Goal: Check status: Check status

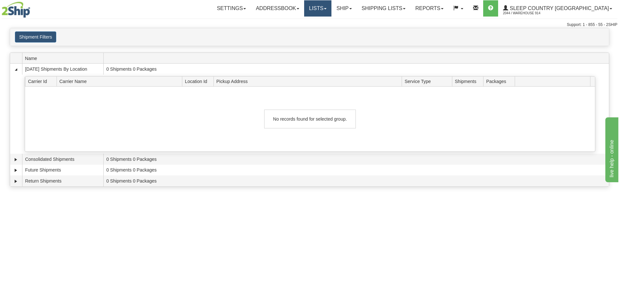
click at [331, 5] on link "Lists" at bounding box center [317, 8] width 27 height 16
click at [356, 12] on link "Ship" at bounding box center [343, 8] width 25 height 16
click at [356, 35] on link "OnHold / Order Queue" at bounding box center [327, 31] width 59 height 8
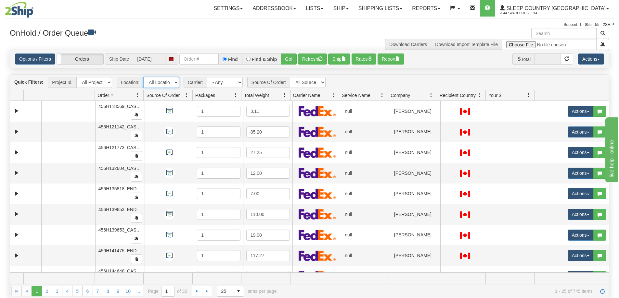
click at [159, 83] on select "All Locations 914 9009 [GEOGRAPHIC_DATA] SLE BEDDN ZINUC" at bounding box center [161, 82] width 36 height 11
click at [143, 77] on select "All Locations 914 9009 [GEOGRAPHIC_DATA] SLE BEDDN ZINUC" at bounding box center [161, 82] width 36 height 11
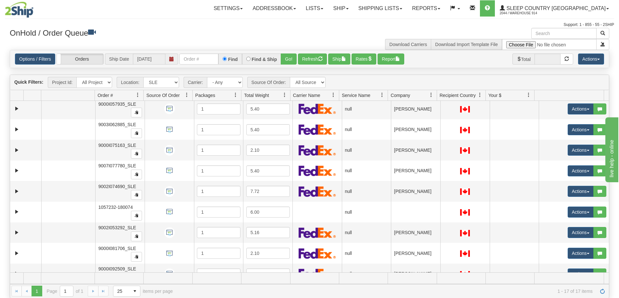
click at [157, 41] on div "OnHold / Order Queue Download Carriers Download Import Template File" at bounding box center [309, 39] width 609 height 22
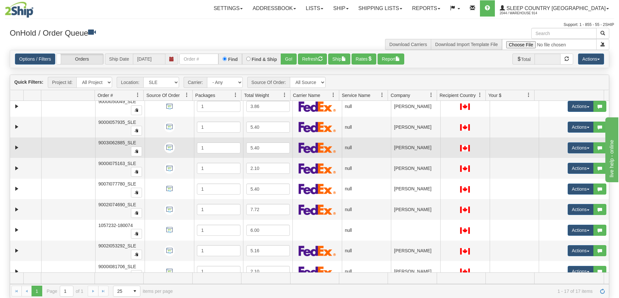
scroll to position [0, 0]
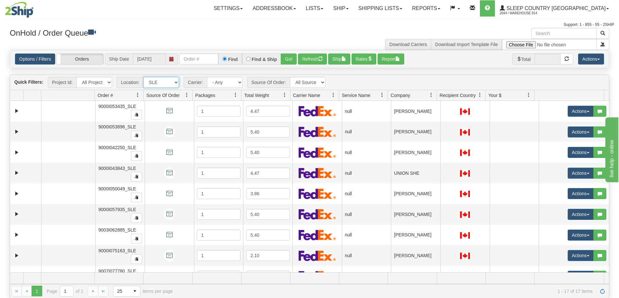
click at [165, 80] on select "All Locations 914 9009 [GEOGRAPHIC_DATA] SLE BEDDN ZINUC" at bounding box center [161, 82] width 36 height 11
click at [143, 77] on select "All Locations 914 9009 [GEOGRAPHIC_DATA] SLE BEDDN ZINUC" at bounding box center [161, 82] width 36 height 11
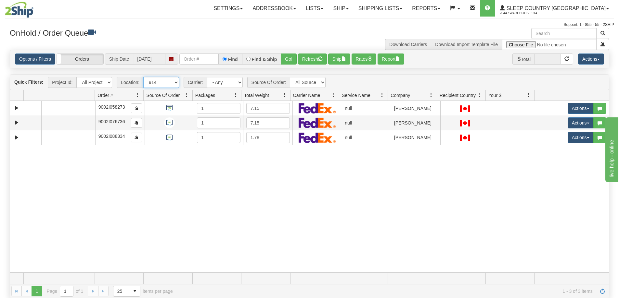
click at [162, 82] on select "All Locations 914 9009 [GEOGRAPHIC_DATA] SLE BEDDN ZINUC" at bounding box center [161, 82] width 36 height 11
select select "7603"
click at [143, 77] on select "All Locations 914 9009 [GEOGRAPHIC_DATA] SLE BEDDN ZINUC" at bounding box center [161, 82] width 36 height 11
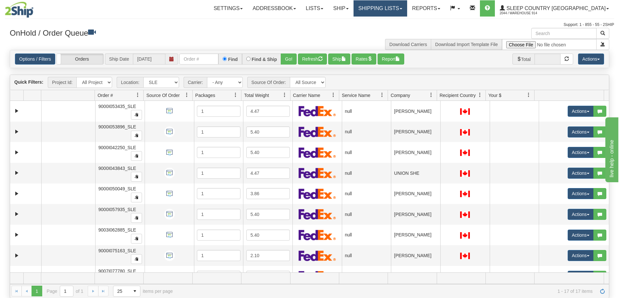
click at [407, 11] on link "Shipping lists" at bounding box center [380, 8] width 54 height 16
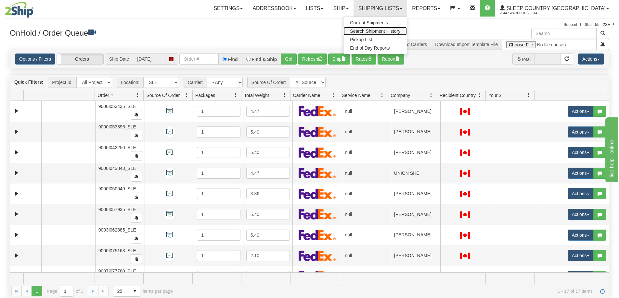
click at [400, 30] on span "Search Shipment History" at bounding box center [375, 31] width 50 height 5
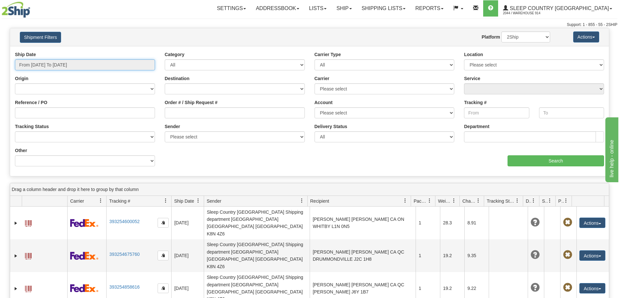
click at [109, 65] on input "From 09/15/2025 To 09/16/2025" at bounding box center [85, 64] width 140 height 11
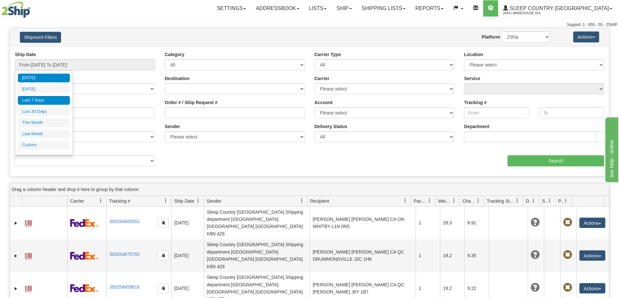
click at [45, 103] on li "Last 7 Days" at bounding box center [44, 100] width 52 height 9
type input "From 09/10/2025 To 09/16/2025"
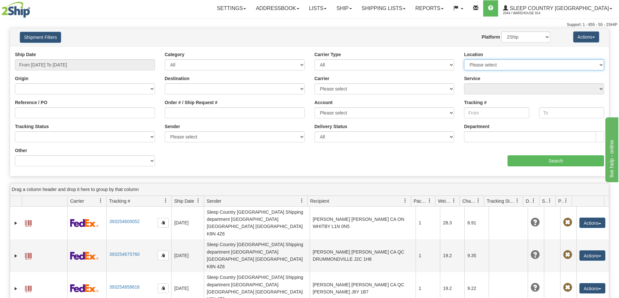
click at [491, 62] on select "Please select 914 9009 CASPC END SLE BEDDN ZINUC" at bounding box center [534, 64] width 140 height 11
select select "7603"
click at [464, 59] on select "Please select 914 9009 CASPC END SLE BEDDN ZINUC" at bounding box center [534, 64] width 140 height 11
click at [104, 114] on input "Reference / PO" at bounding box center [85, 113] width 140 height 11
paste input "9002I088779"
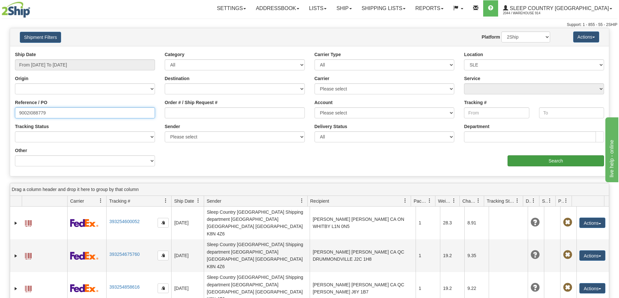
type input "9002I088779"
click at [564, 161] on input "Search" at bounding box center [555, 161] width 96 height 11
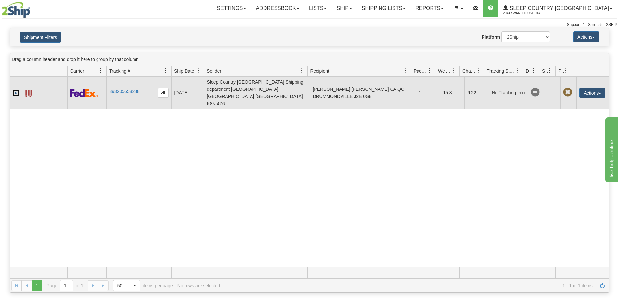
click at [14, 90] on link "Expand" at bounding box center [16, 93] width 6 height 6
